Goal: Task Accomplishment & Management: Use online tool/utility

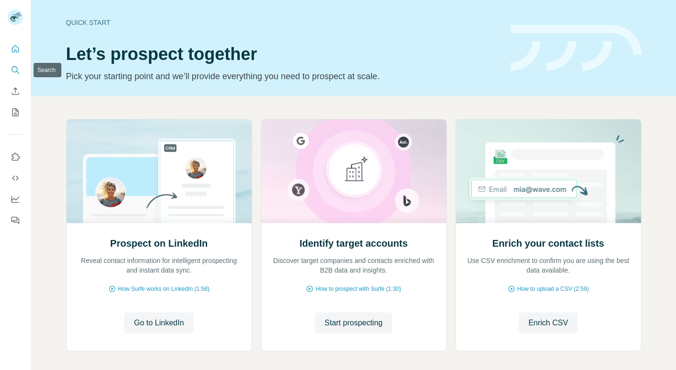
click at [16, 69] on icon "Search" at bounding box center [16, 70] width 10 height 10
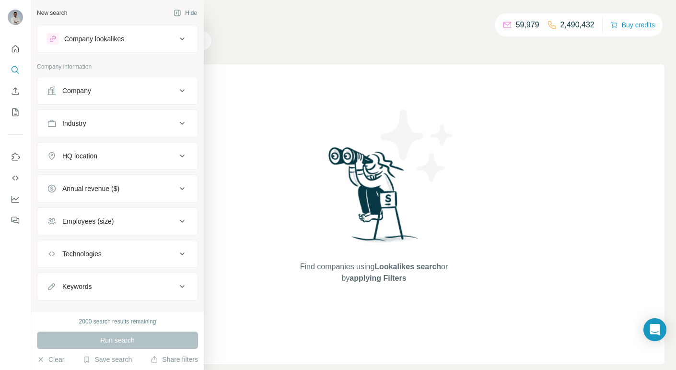
click at [91, 95] on button "Company" at bounding box center [117, 90] width 160 height 23
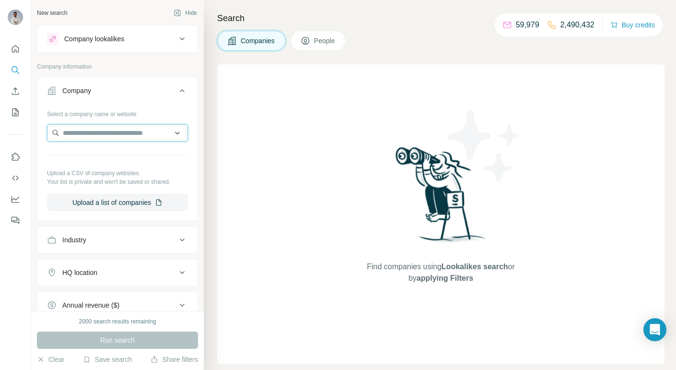
click at [116, 134] on input "text" at bounding box center [117, 132] width 141 height 17
type input "******"
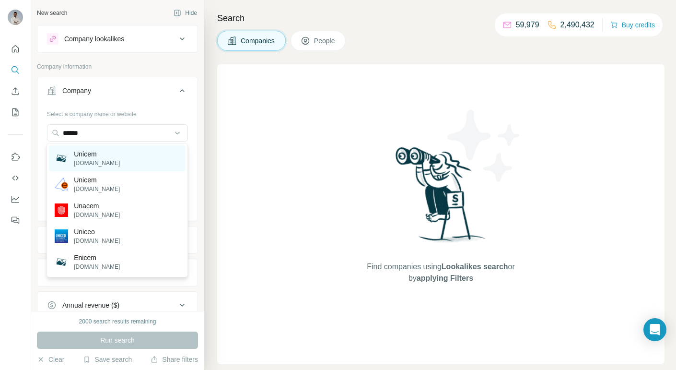
click at [128, 153] on div "Unicem [DOMAIN_NAME]" at bounding box center [117, 158] width 137 height 26
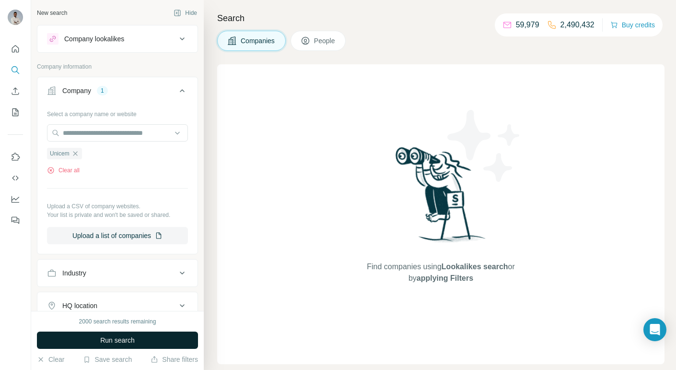
click at [156, 344] on button "Run search" at bounding box center [117, 339] width 161 height 17
